Goal: Find specific page/section: Find specific page/section

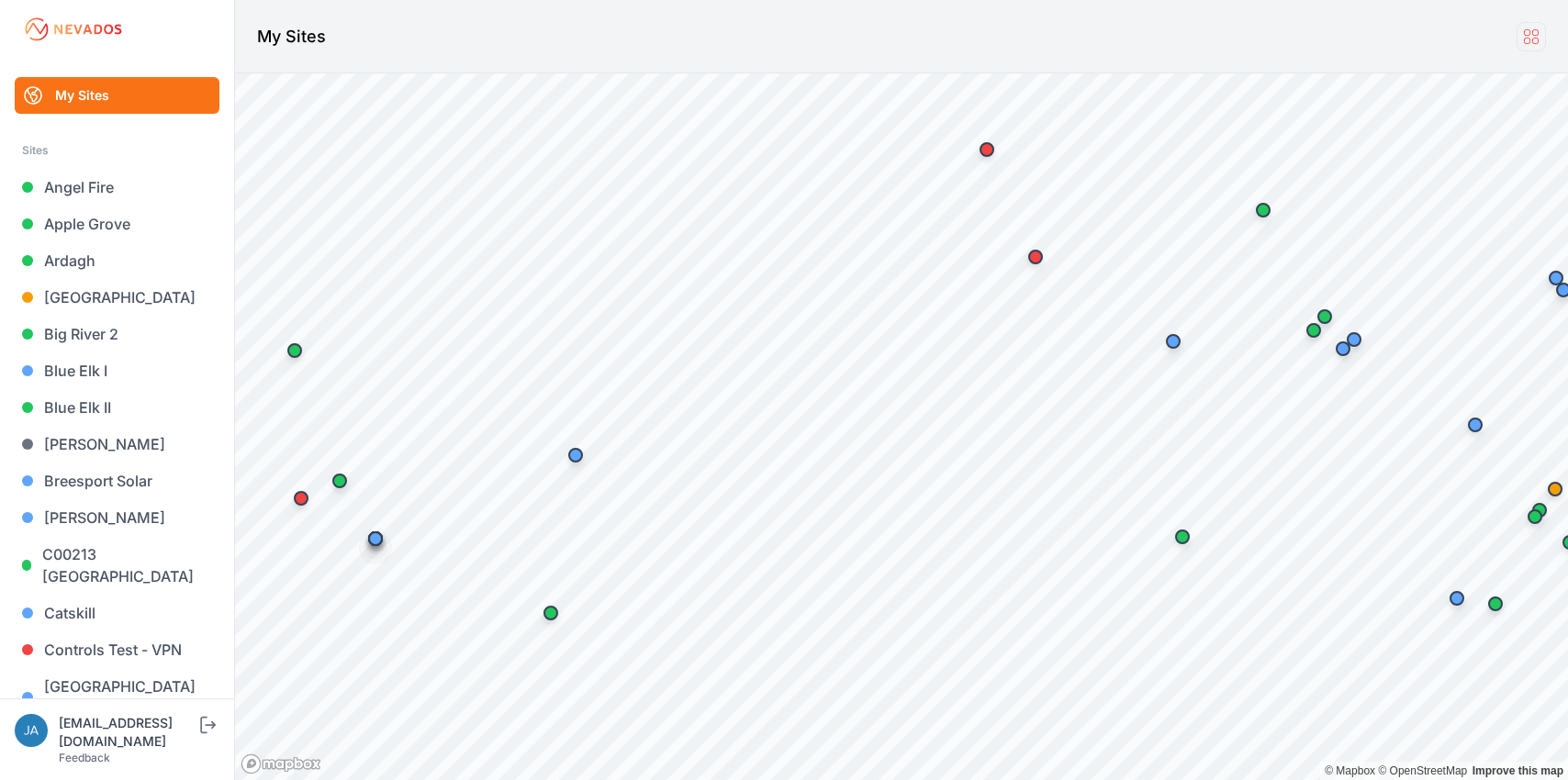
click at [1534, 35] on icon at bounding box center [1530, 37] width 13 height 13
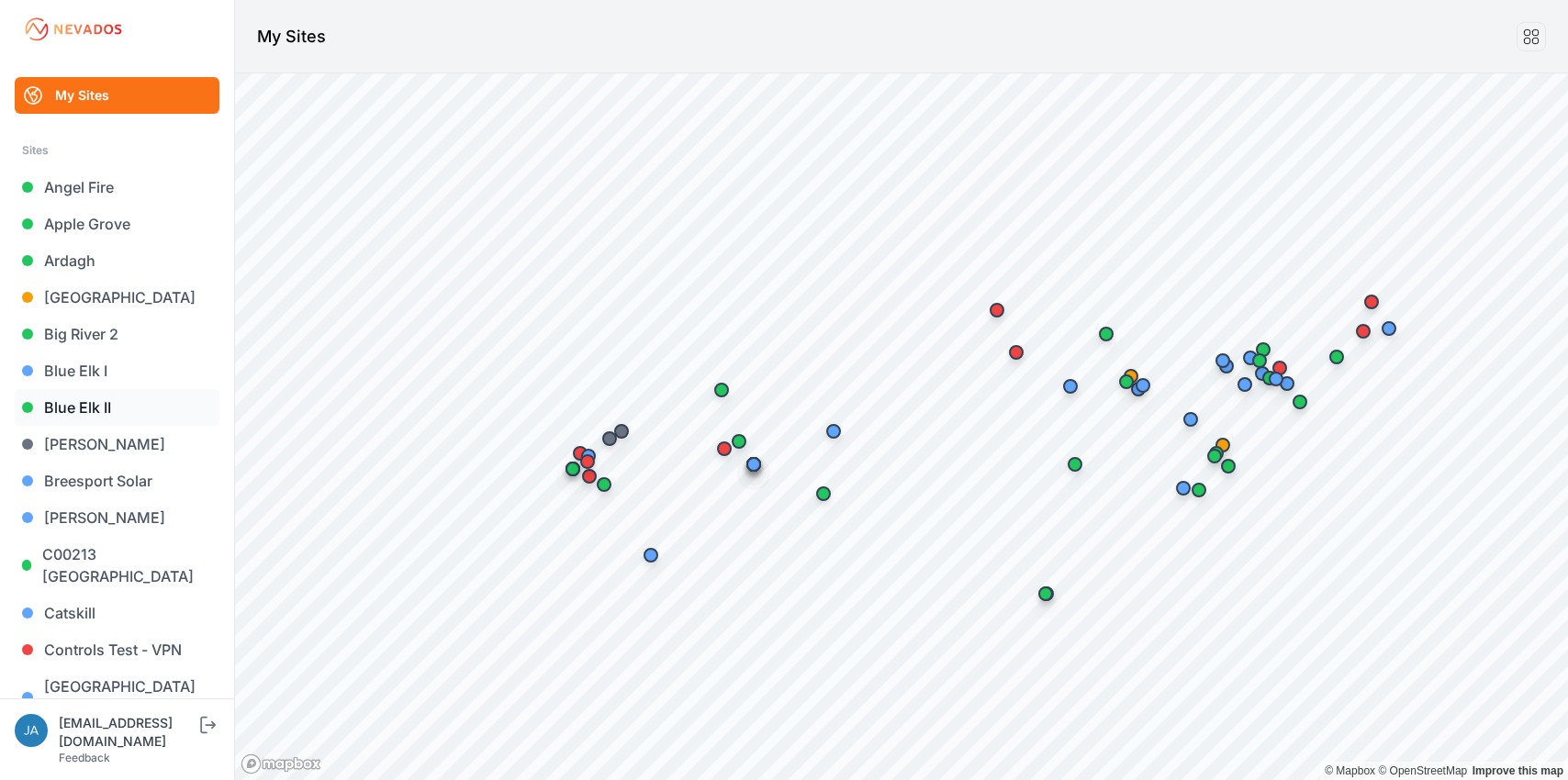
click at [96, 402] on link "Blue Elk II" at bounding box center [116, 408] width 205 height 37
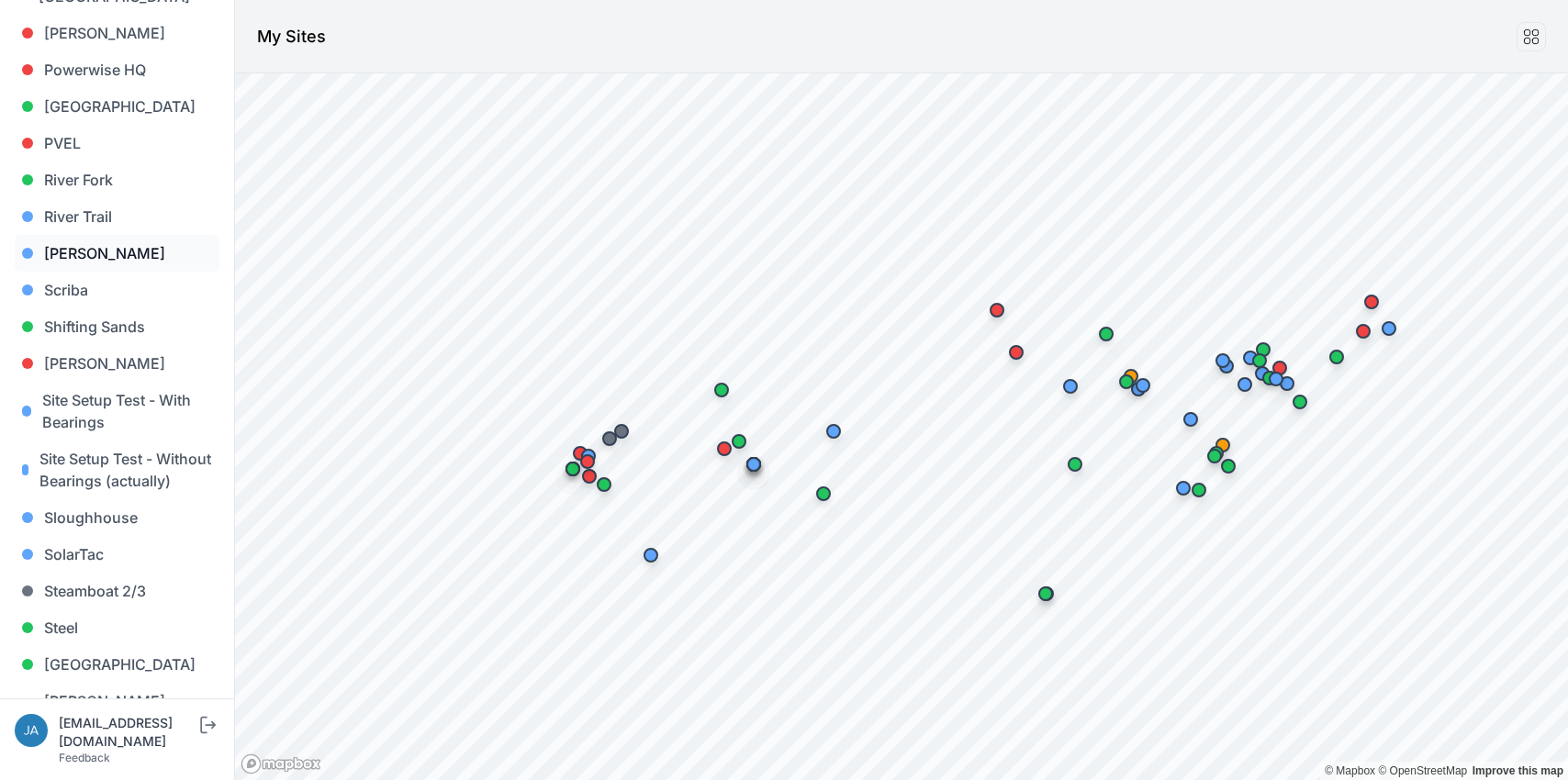
scroll to position [1466, 0]
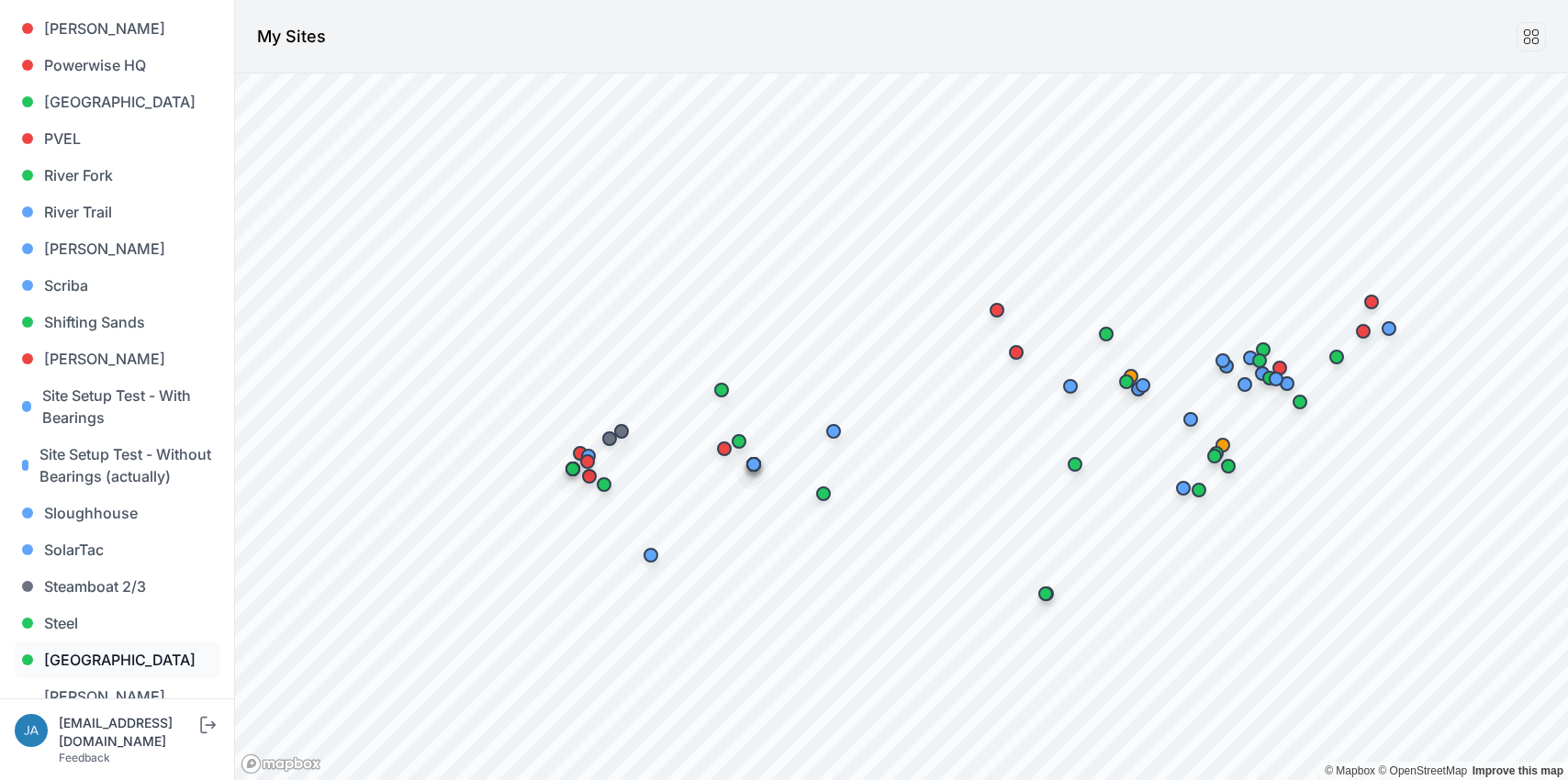
click at [111, 645] on link "[GEOGRAPHIC_DATA]" at bounding box center [116, 660] width 205 height 37
